Goal: Information Seeking & Learning: Learn about a topic

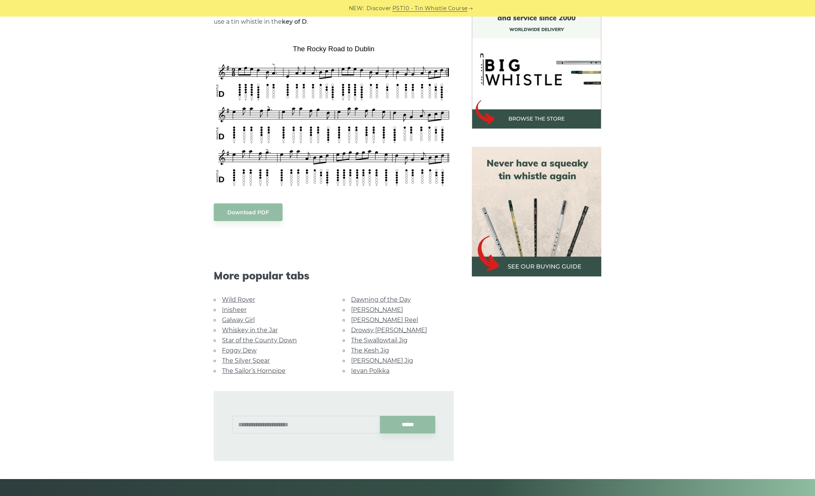
scroll to position [226, 0]
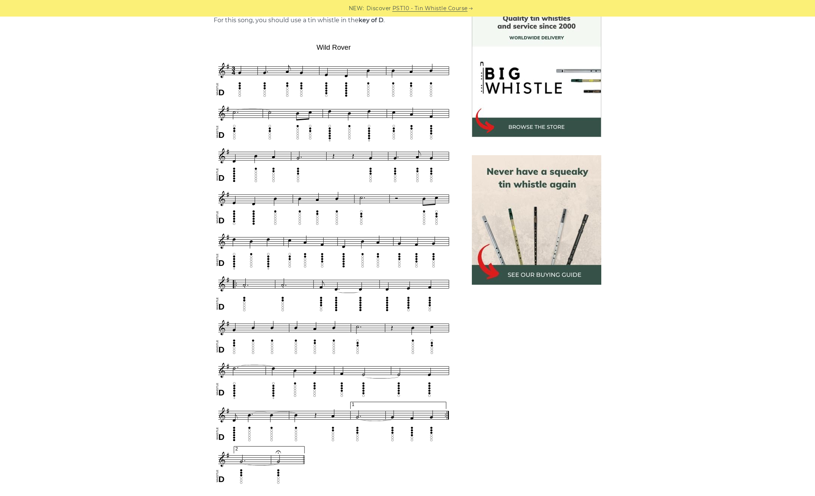
scroll to position [226, 0]
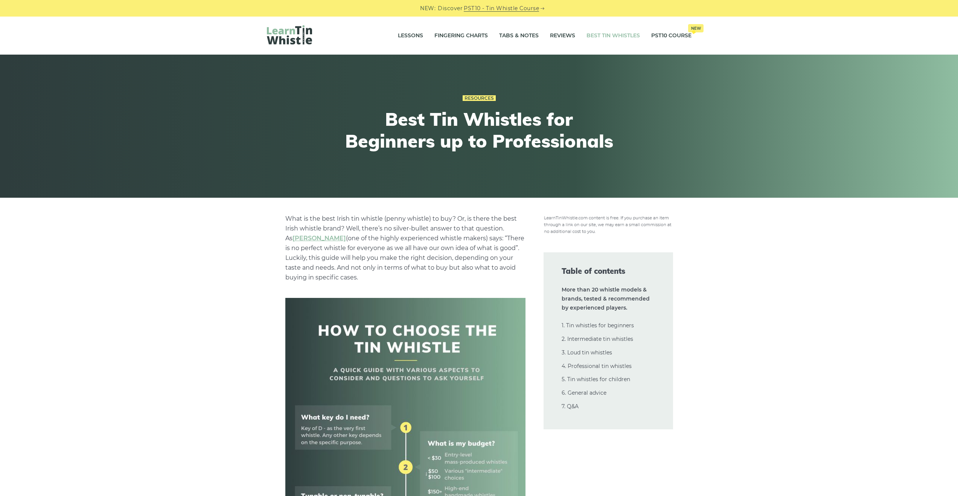
click at [295, 43] on img at bounding box center [289, 34] width 45 height 19
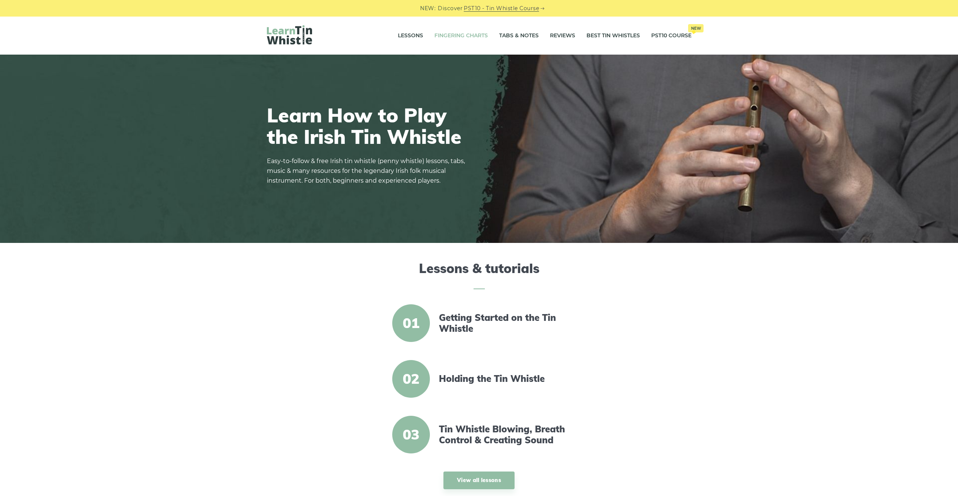
click at [461, 35] on link "Fingering Charts" at bounding box center [460, 35] width 53 height 19
click at [520, 35] on link "Tabs & Notes" at bounding box center [519, 35] width 40 height 19
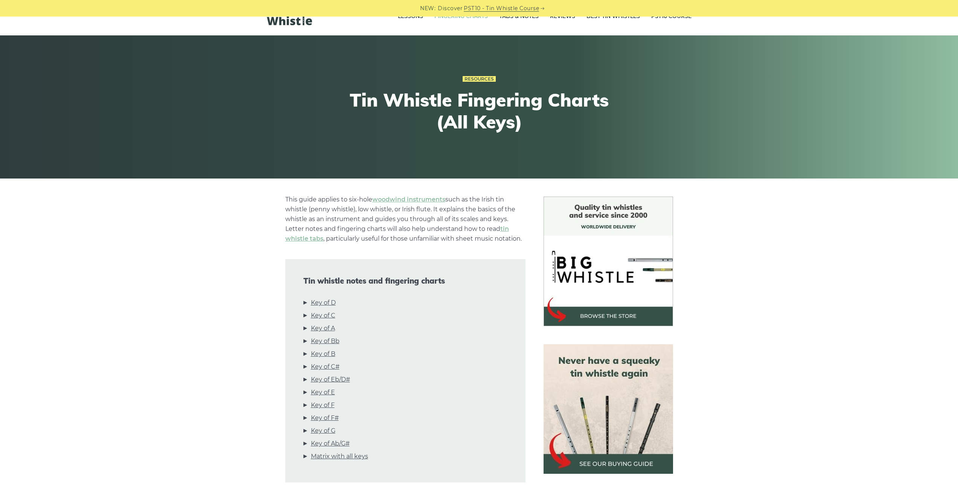
scroll to position [38, 0]
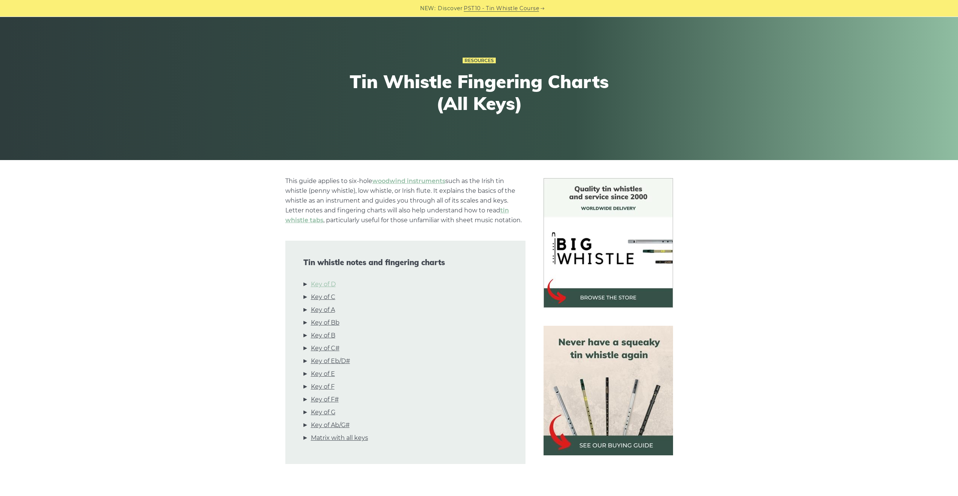
click at [328, 286] on link "Key of D" at bounding box center [323, 284] width 25 height 10
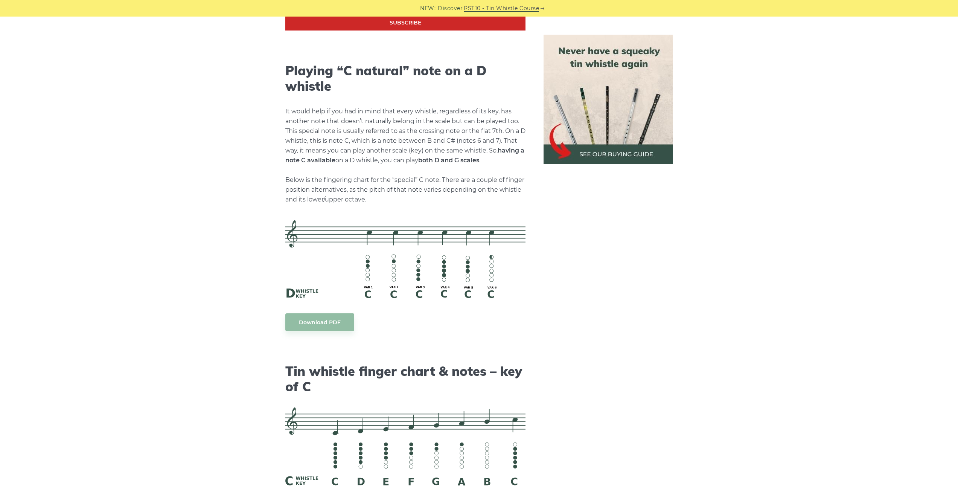
scroll to position [0, 0]
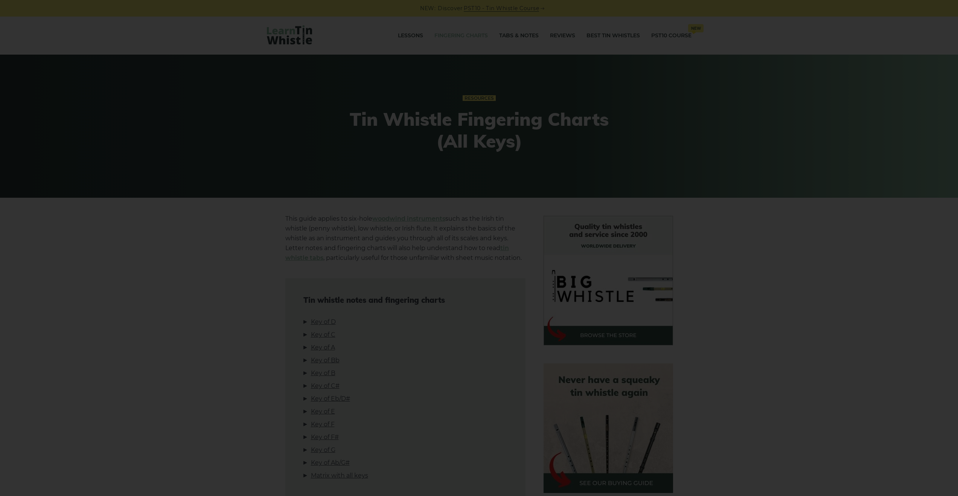
click at [187, 254] on div "×" at bounding box center [479, 248] width 958 height 496
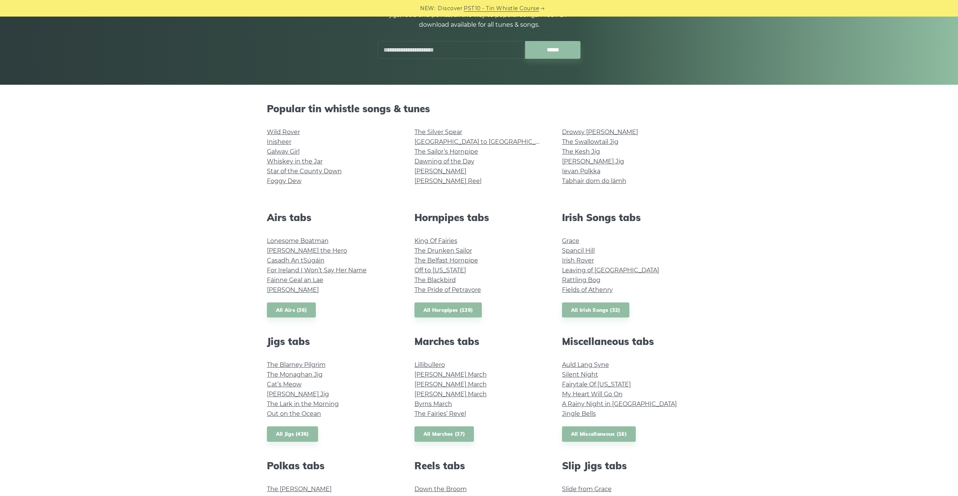
scroll to position [151, 0]
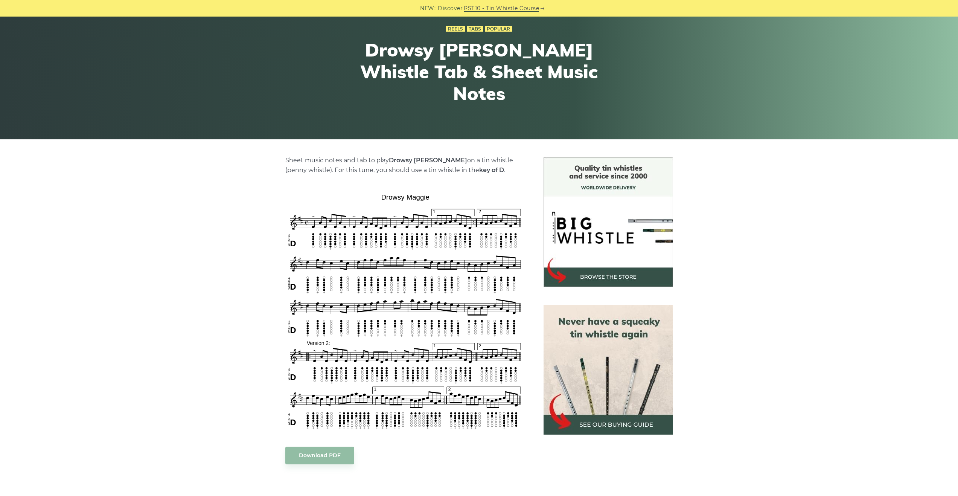
scroll to position [75, 0]
